Goal: Task Accomplishment & Management: Use online tool/utility

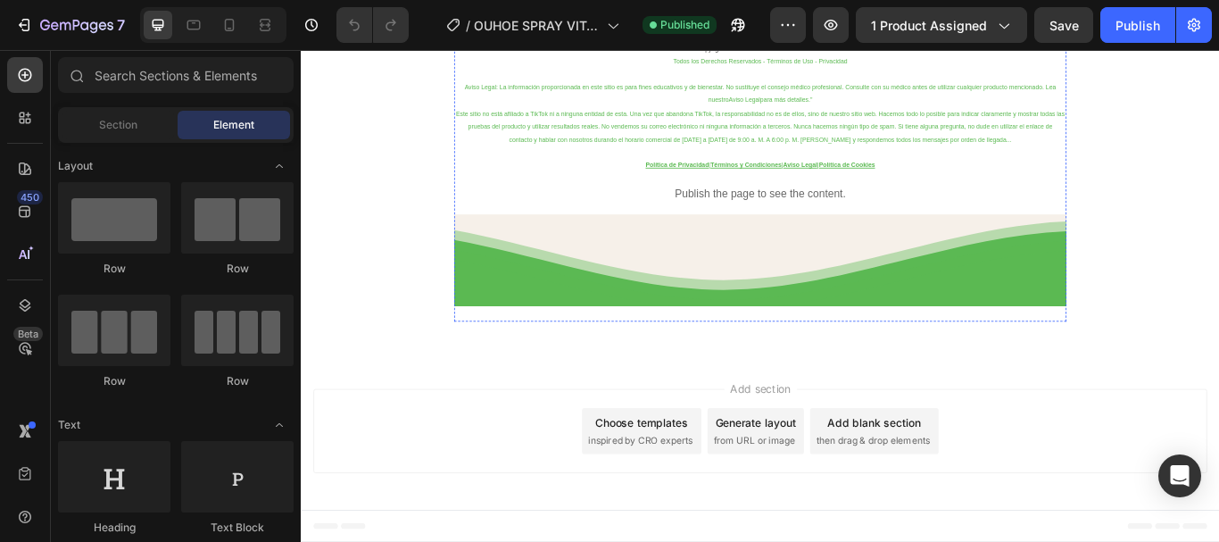
scroll to position [17800, 0]
click at [806, 214] on p "Publish the page to see the content." at bounding box center [836, 218] width 714 height 19
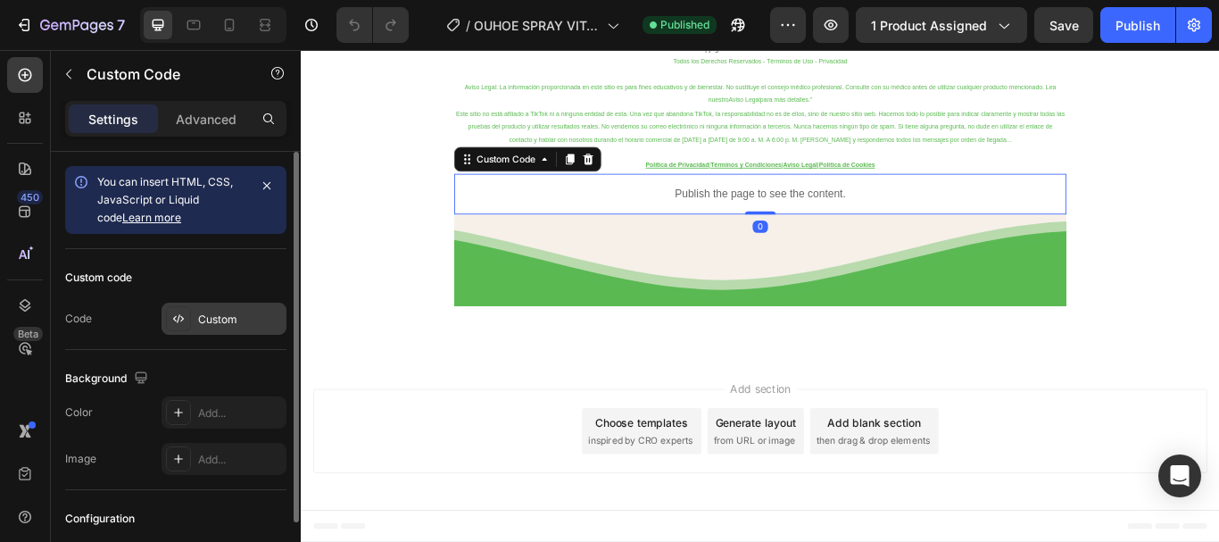
click at [194, 318] on div "Custom" at bounding box center [223, 318] width 125 height 32
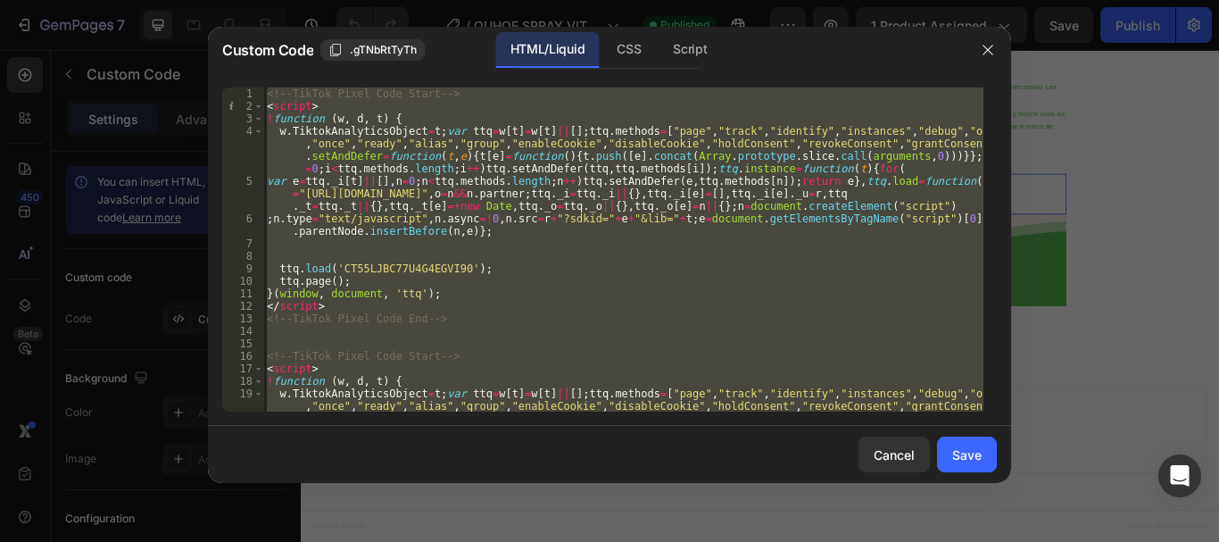
paste textarea
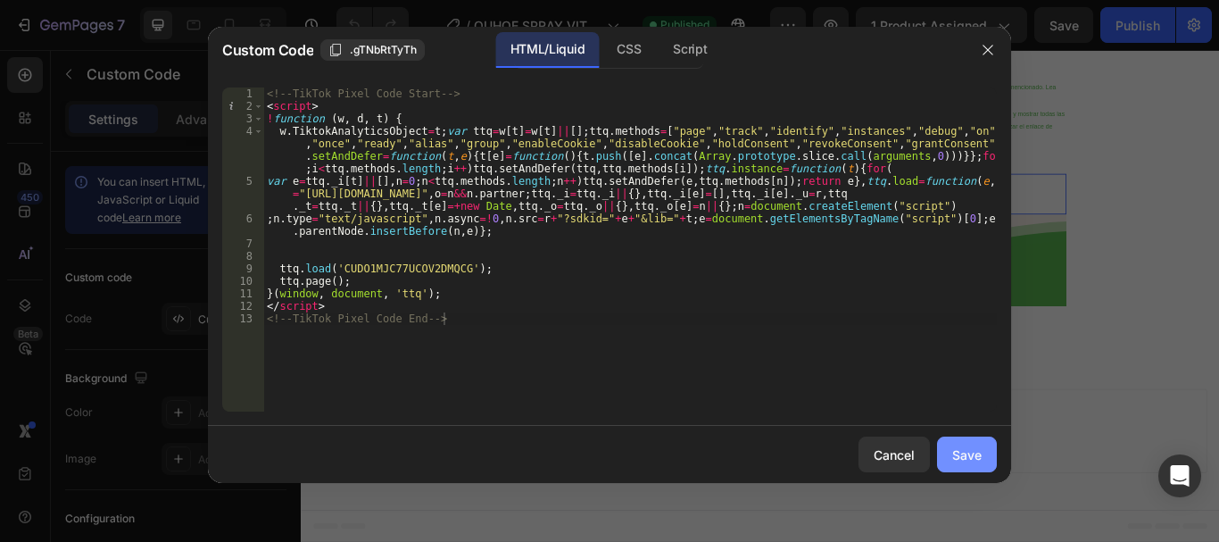
click at [948, 459] on button "Save" at bounding box center [967, 454] width 60 height 36
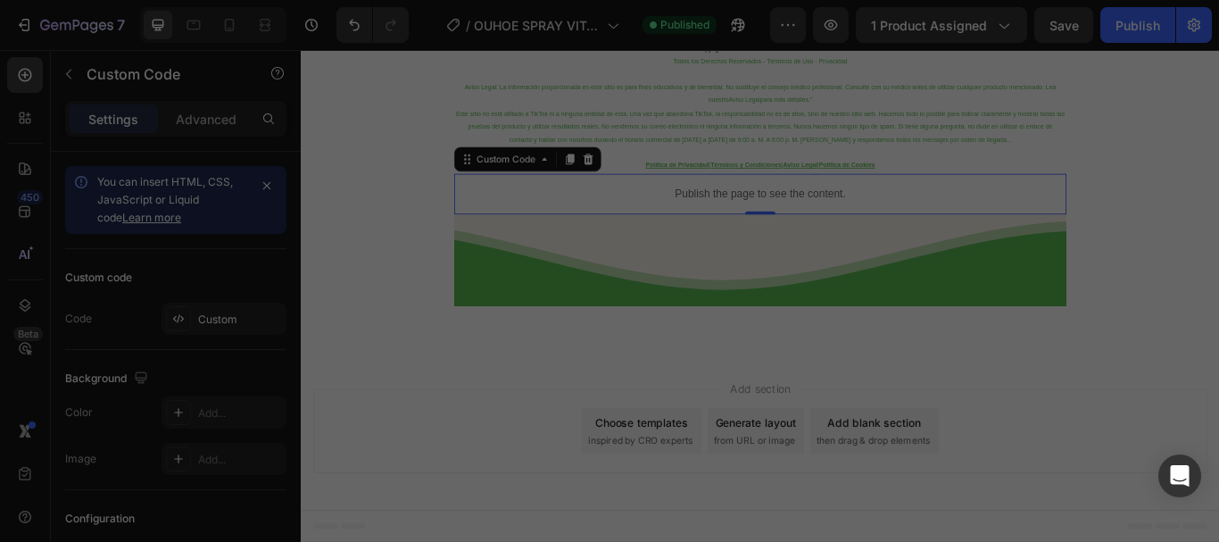
type textarea "</script> <!-- TikTok Pixel Code End -->"
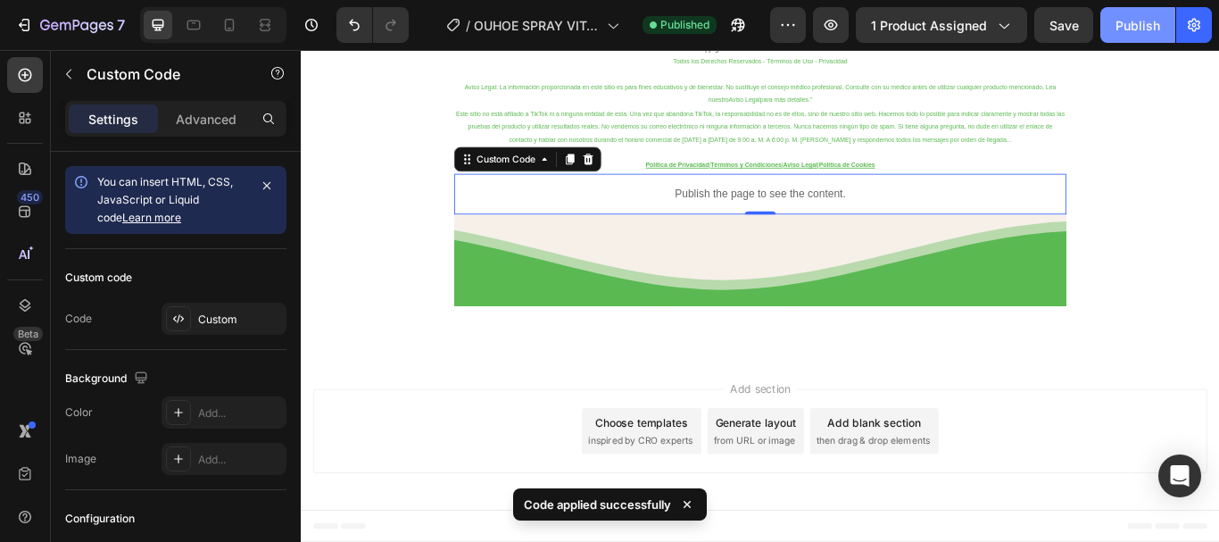
click at [1121, 27] on div "Publish" at bounding box center [1137, 25] width 45 height 19
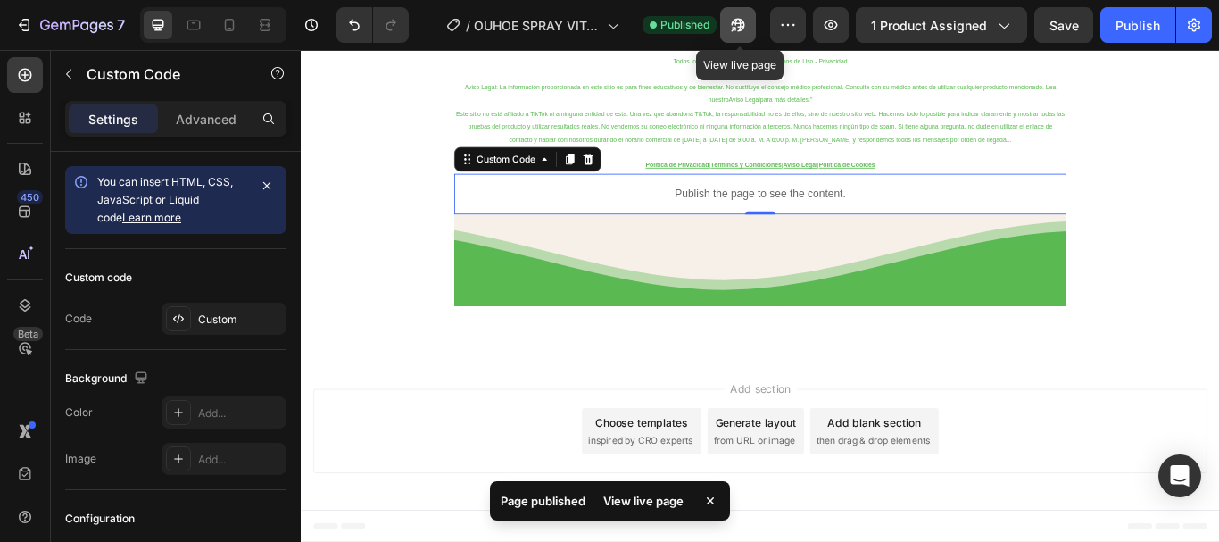
click at [736, 27] on icon "button" at bounding box center [738, 25] width 18 height 18
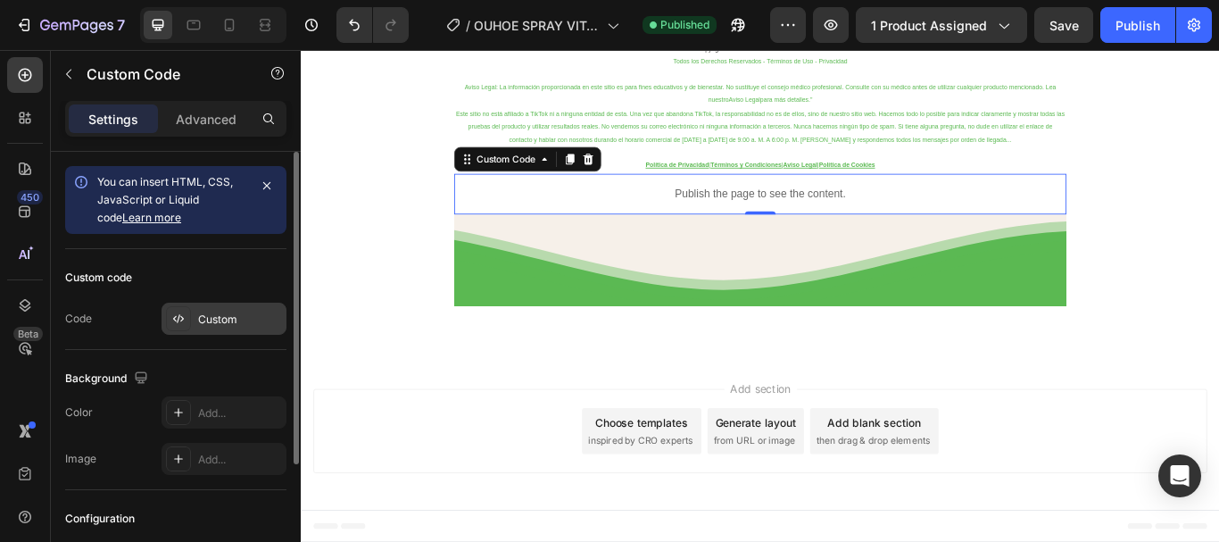
click at [223, 323] on div "Custom" at bounding box center [240, 319] width 84 height 16
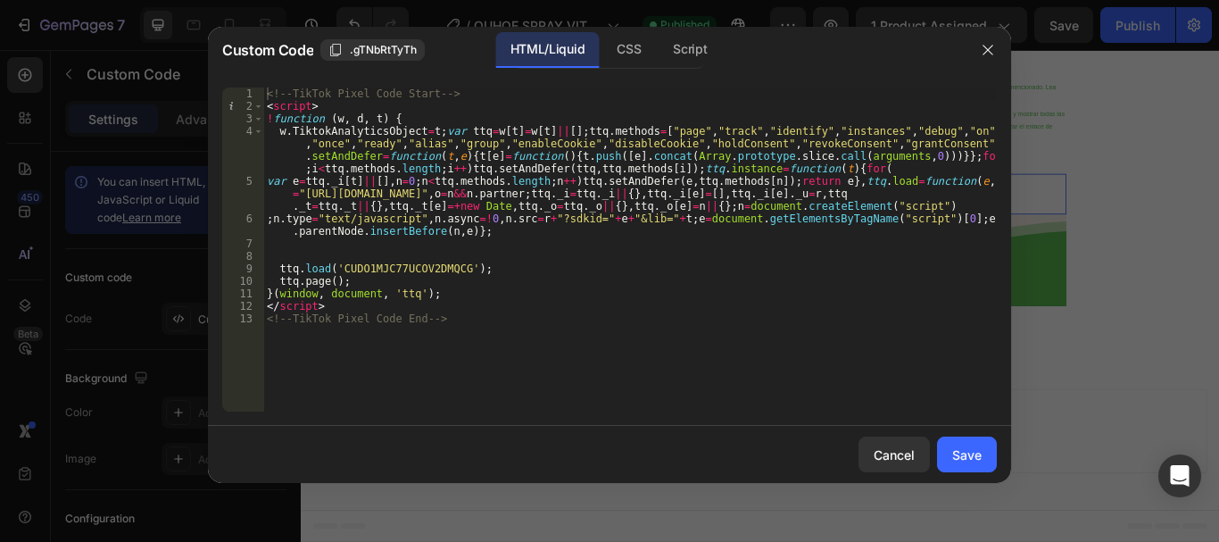
click at [666, 367] on div "<!-- TikTok Pixel Code Start --> < script > ! function ( w , d , t ) { w . Tikt…" at bounding box center [629, 261] width 733 height 349
type textarea "<!-- TikTok Pixel Code End -->"
paste textarea "<!-- TikTok Pixel Code End -->"
type textarea "<!-- TikTok Pixel Code End -->"
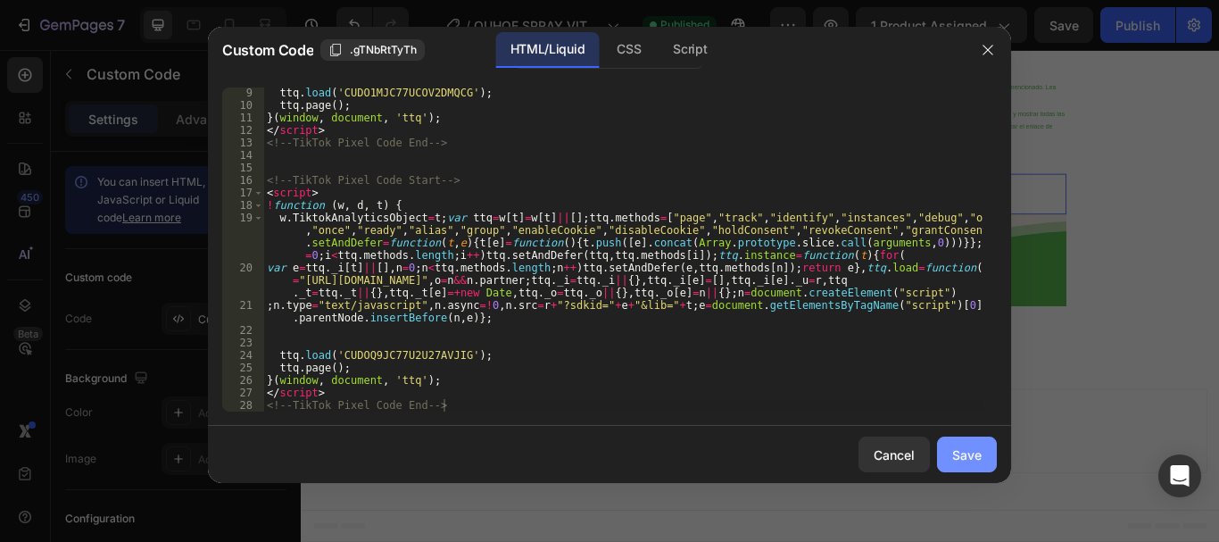
click at [967, 457] on div "Save" at bounding box center [966, 454] width 29 height 19
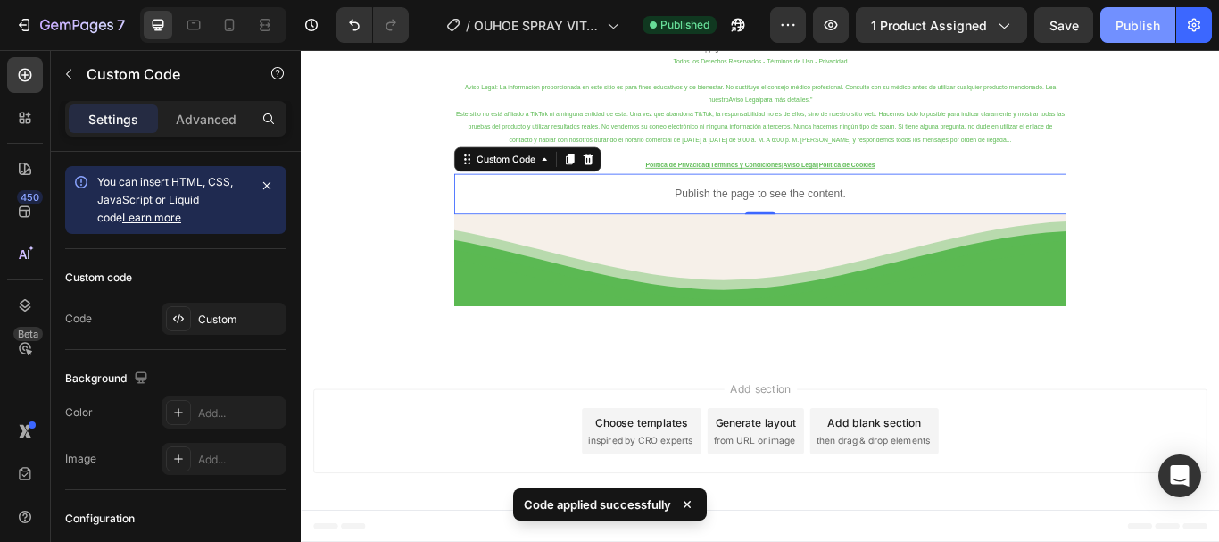
click at [1119, 29] on div "Publish" at bounding box center [1137, 25] width 45 height 19
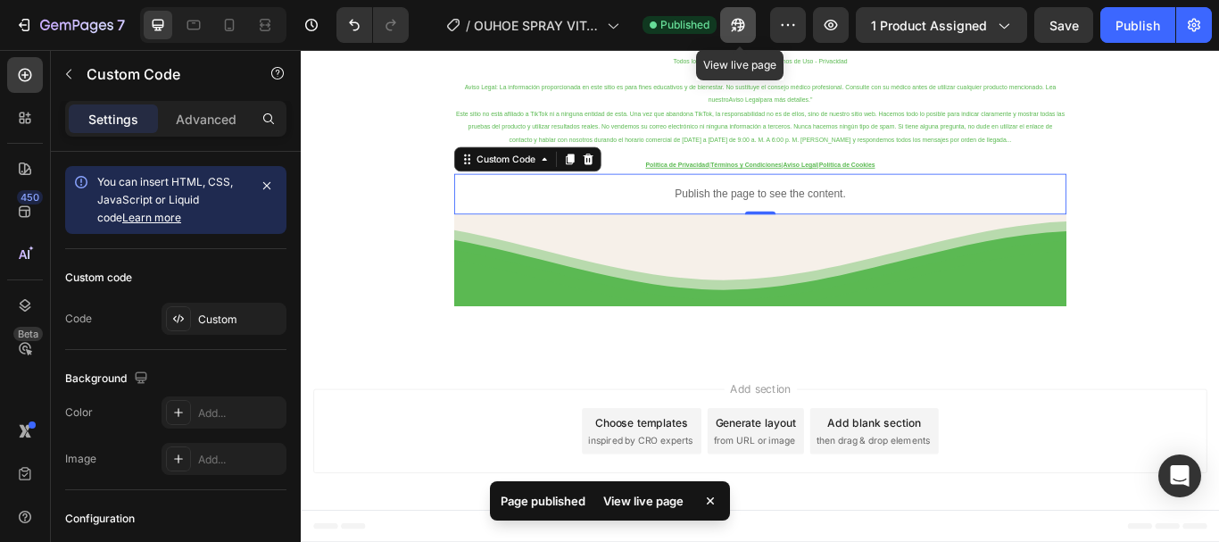
click at [744, 17] on icon "button" at bounding box center [738, 25] width 18 height 18
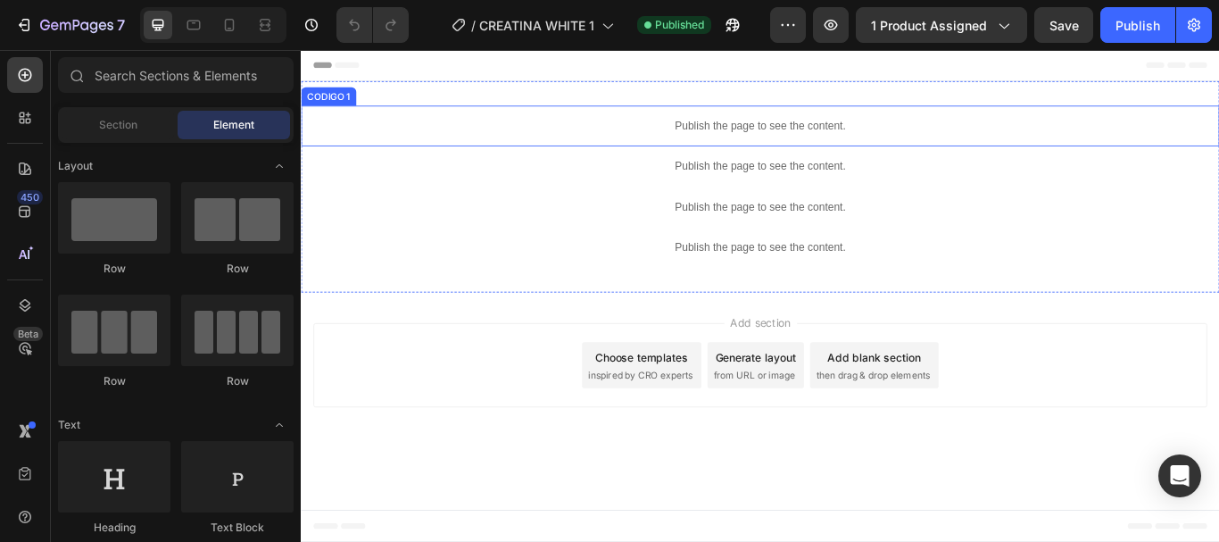
click at [811, 134] on p "Publish the page to see the content." at bounding box center [836, 138] width 1071 height 19
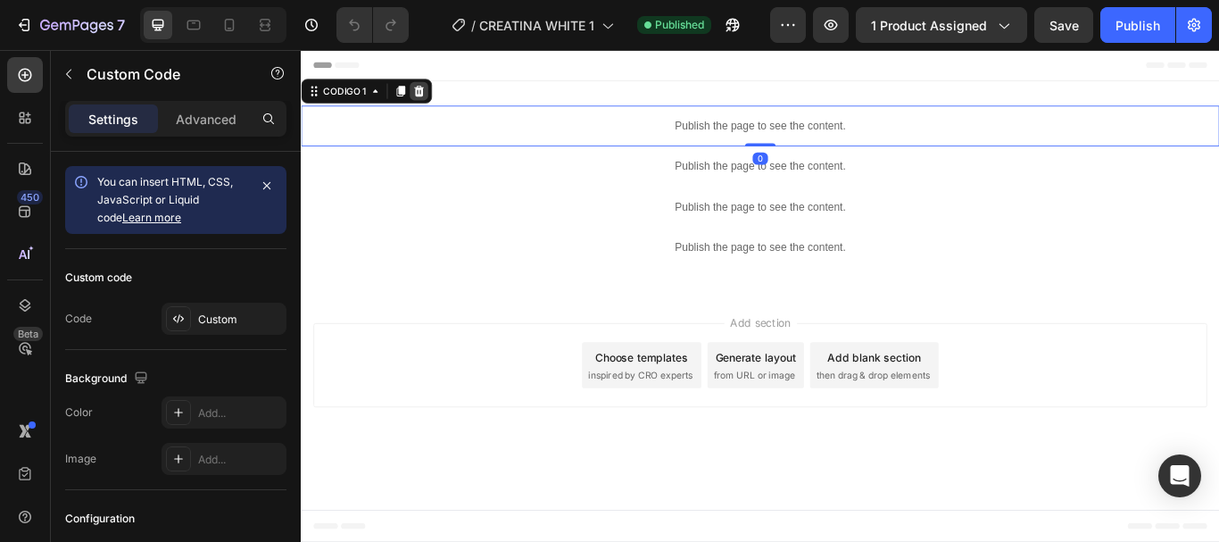
click at [431, 95] on icon at bounding box center [438, 98] width 14 height 14
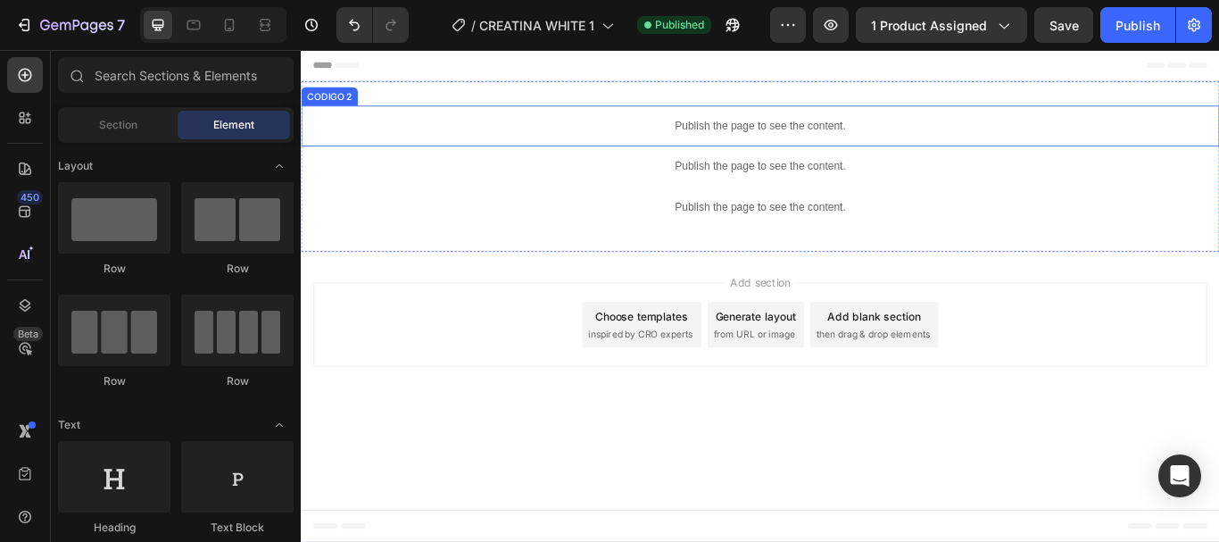
click at [848, 140] on p "Publish the page to see the content." at bounding box center [836, 138] width 1071 height 19
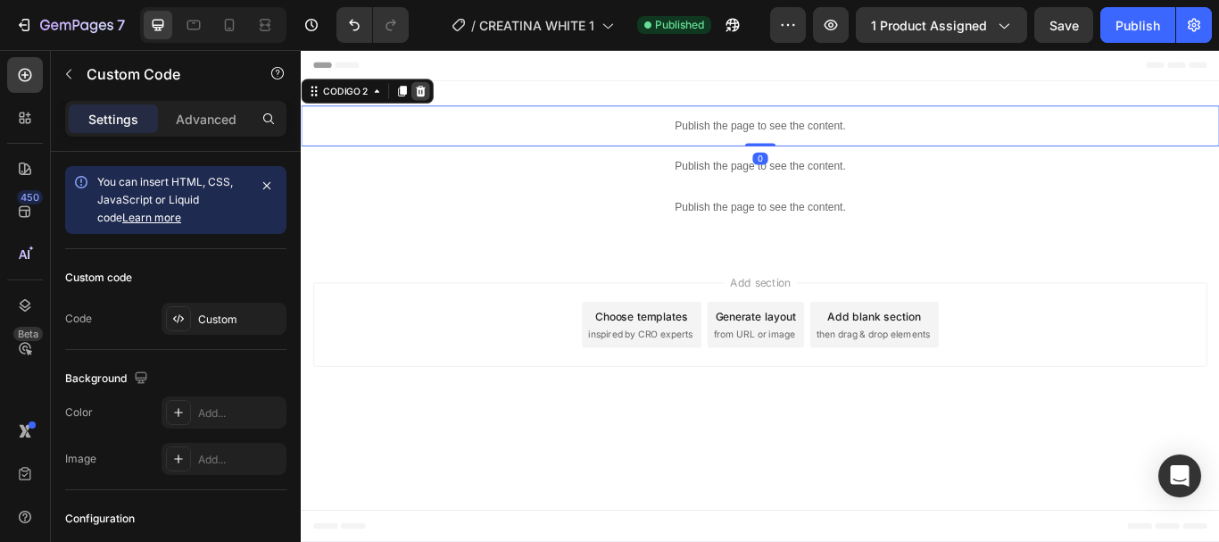
click at [448, 95] on div at bounding box center [439, 97] width 21 height 21
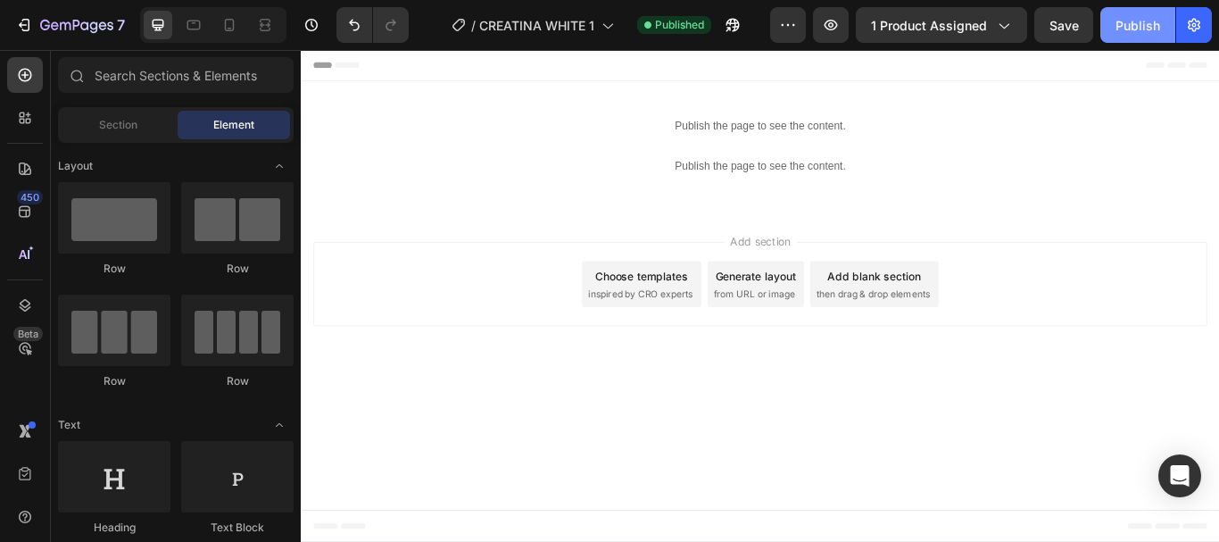
click at [1138, 24] on div "Publish" at bounding box center [1137, 25] width 45 height 19
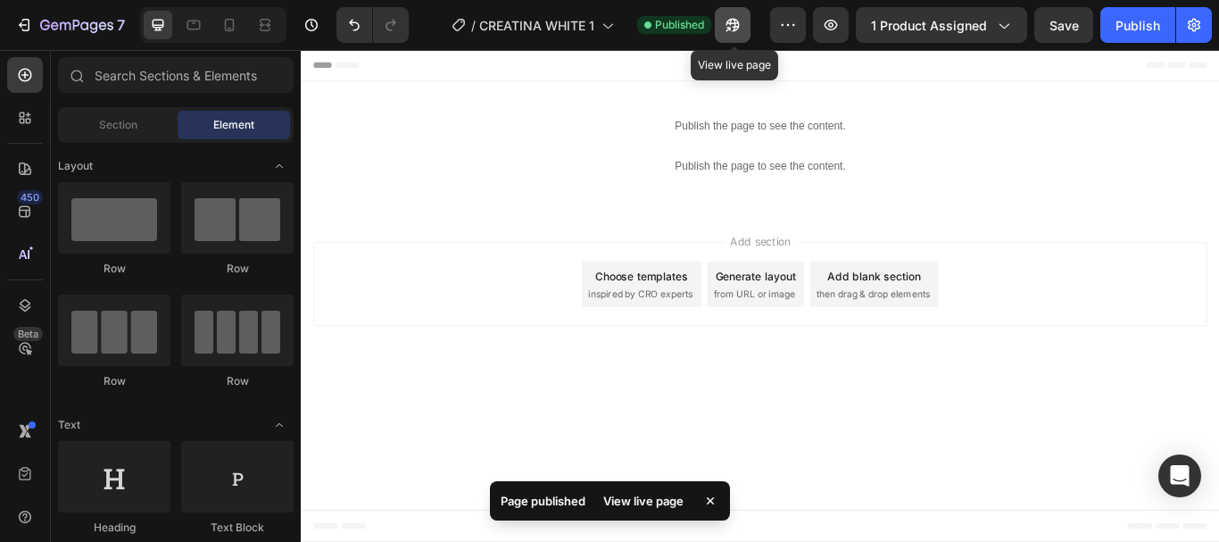
click at [732, 22] on icon "button" at bounding box center [733, 25] width 18 height 18
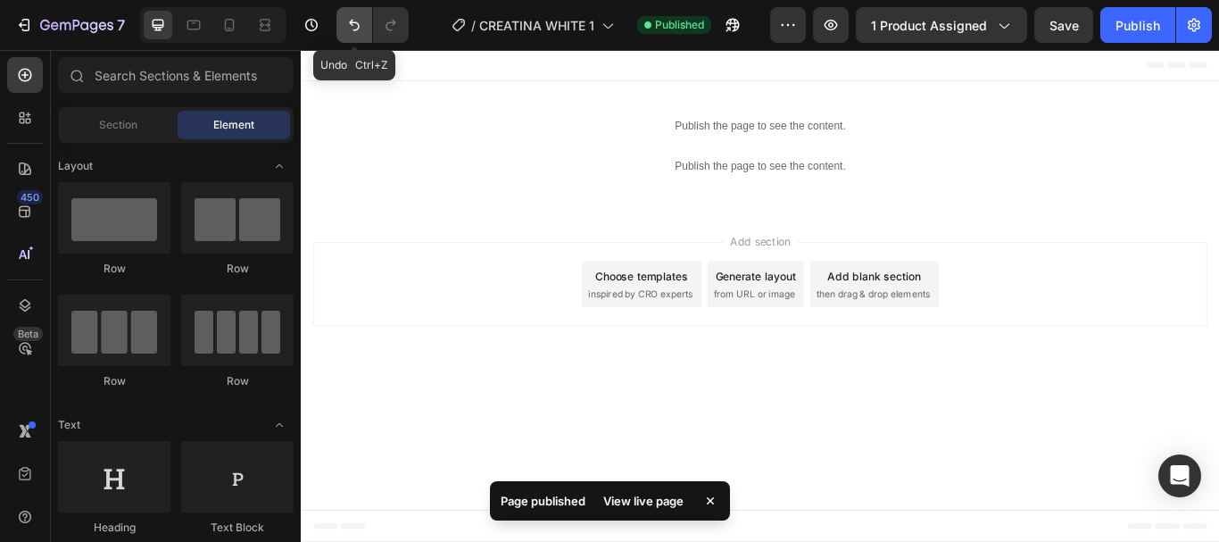
click at [356, 31] on icon "Undo/Redo" at bounding box center [354, 25] width 18 height 18
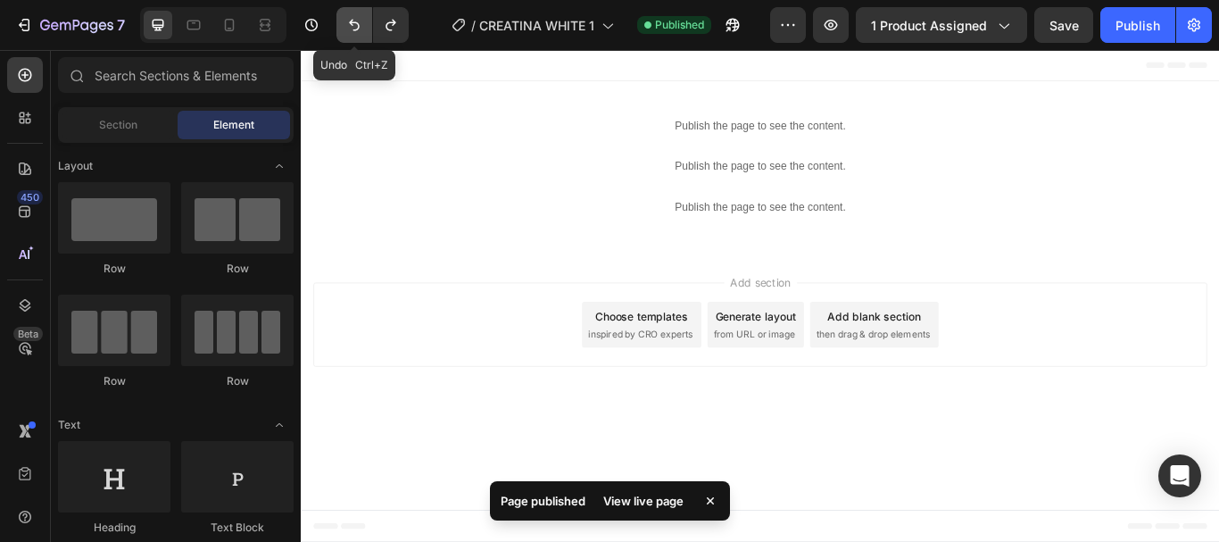
click at [356, 31] on icon "Undo/Redo" at bounding box center [354, 25] width 18 height 18
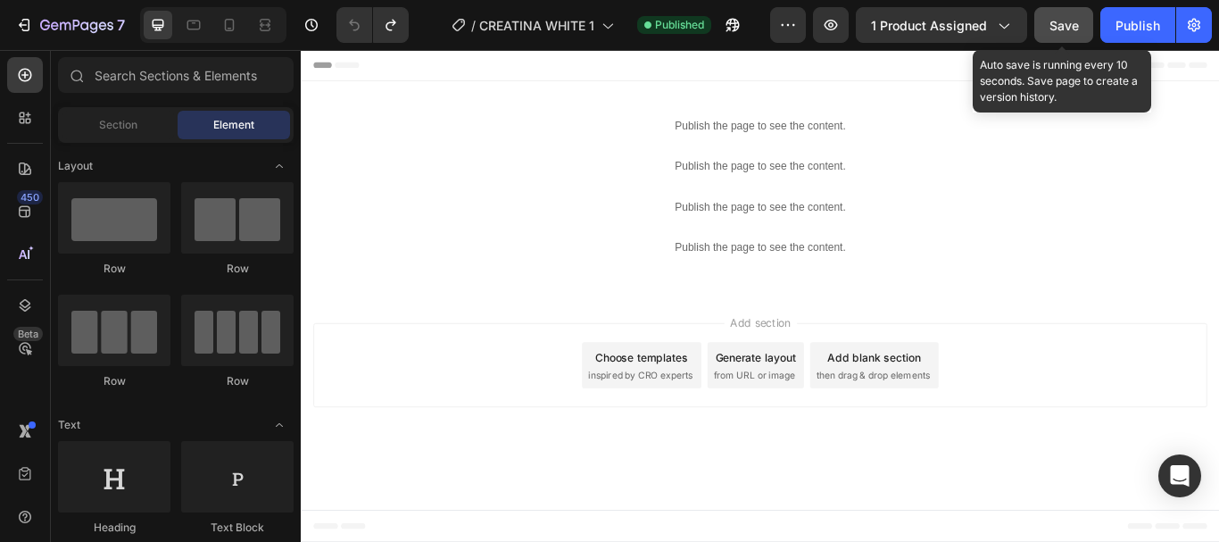
click at [1069, 32] on span "Save" at bounding box center [1063, 25] width 29 height 15
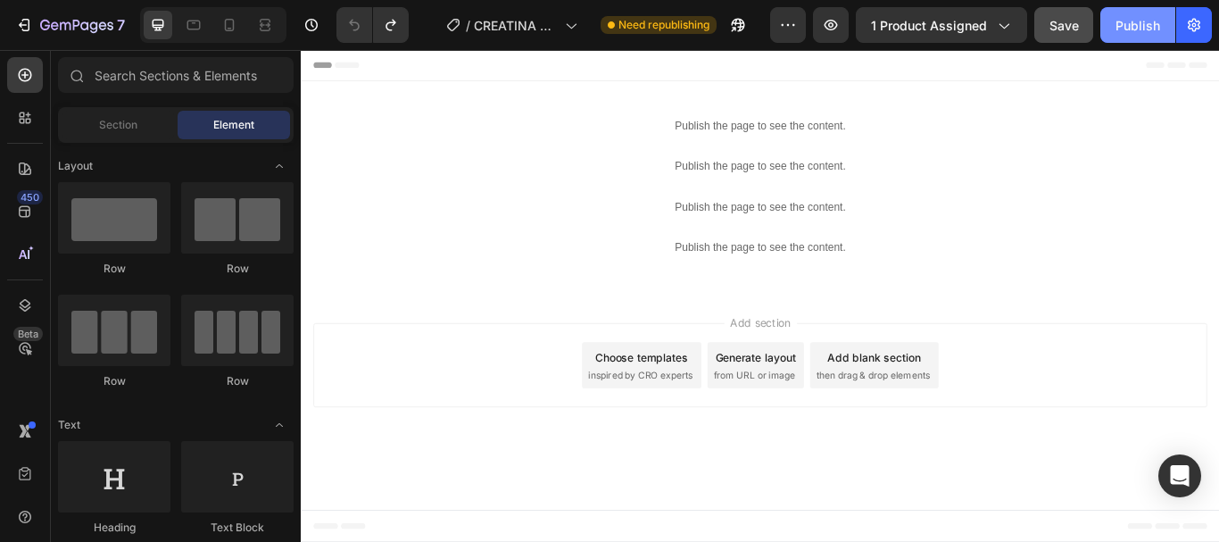
click at [1119, 24] on div "Publish" at bounding box center [1137, 25] width 45 height 19
